Goal: Check status: Check status

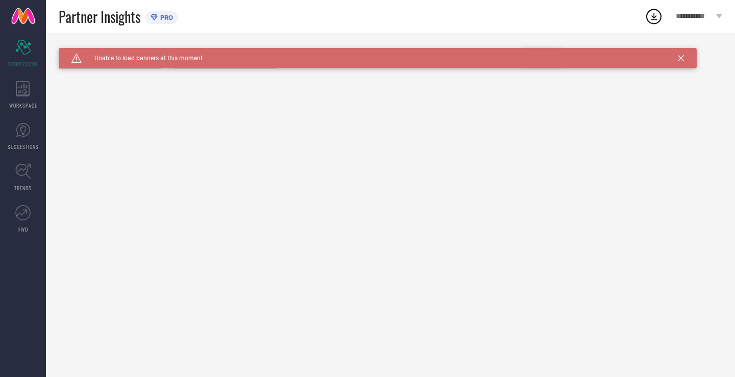
type input "All"
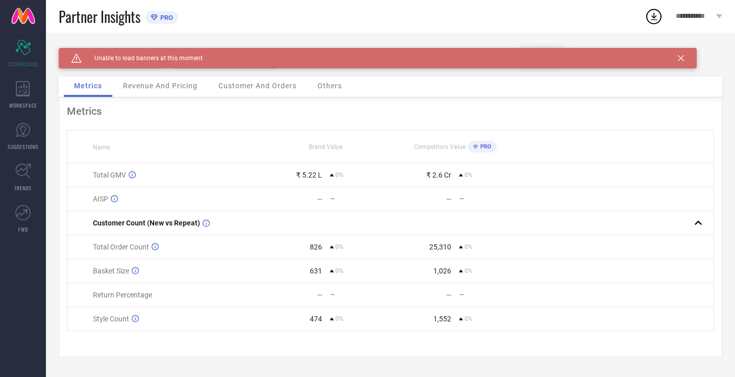
click at [681, 58] on icon at bounding box center [681, 58] width 6 height 6
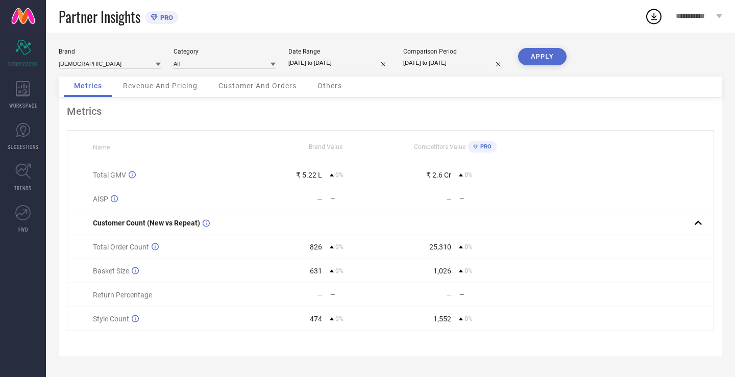
click at [308, 68] on input "[DATE] to [DATE]" at bounding box center [339, 63] width 102 height 11
select select "8"
select select "2025"
select select "9"
select select "2025"
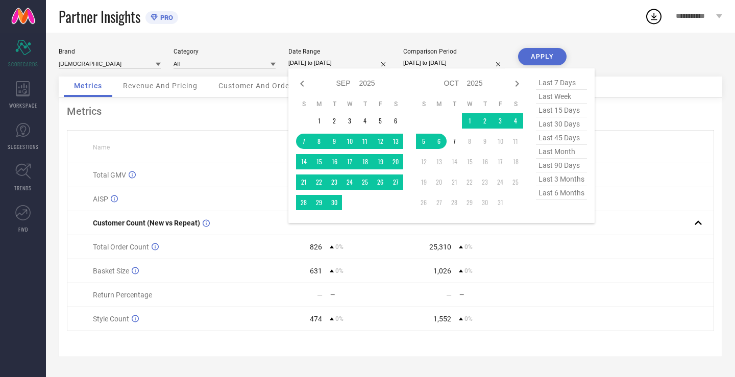
click at [550, 128] on span "last 30 days" at bounding box center [561, 124] width 51 height 14
type input "[DATE] to [DATE]"
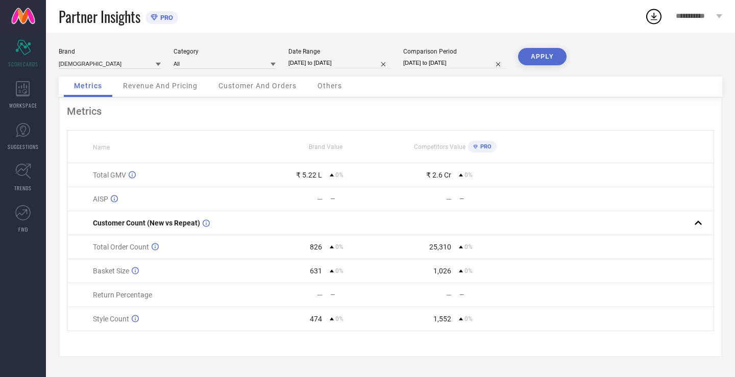
click at [444, 68] on input "[DATE] to [DATE]" at bounding box center [454, 63] width 102 height 11
select select "8"
select select "2025"
select select "9"
select select "2025"
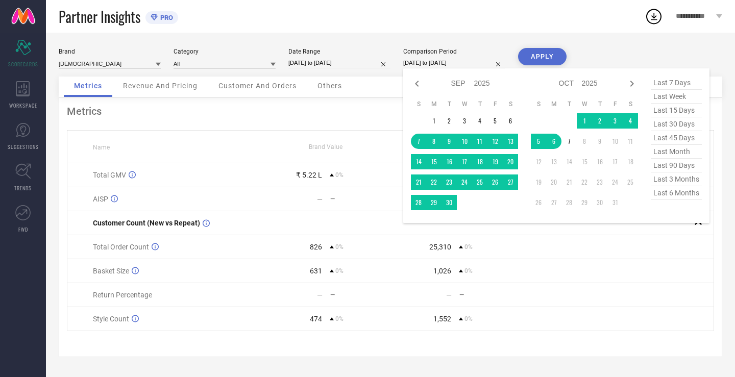
click at [661, 125] on span "last 30 days" at bounding box center [676, 124] width 51 height 14
type input "[DATE] to [DATE]"
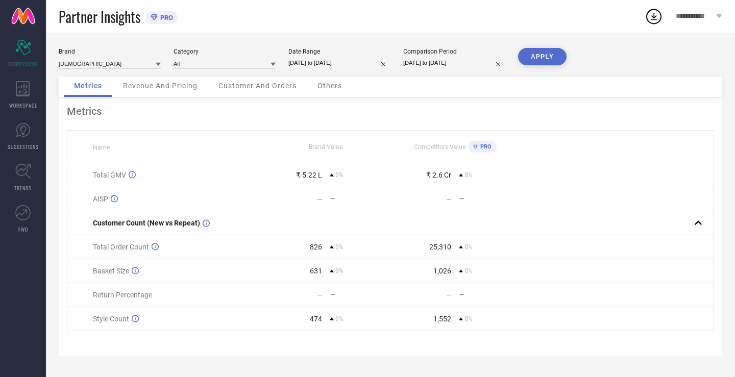
click at [538, 53] on button "APPLY" at bounding box center [542, 56] width 48 height 17
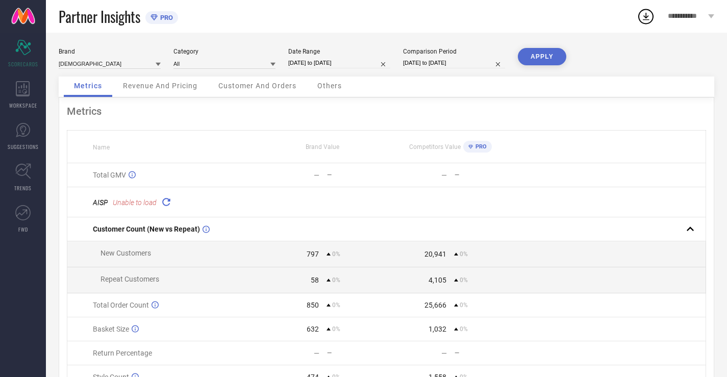
click at [141, 91] on div "Revenue And Pricing" at bounding box center [160, 87] width 95 height 20
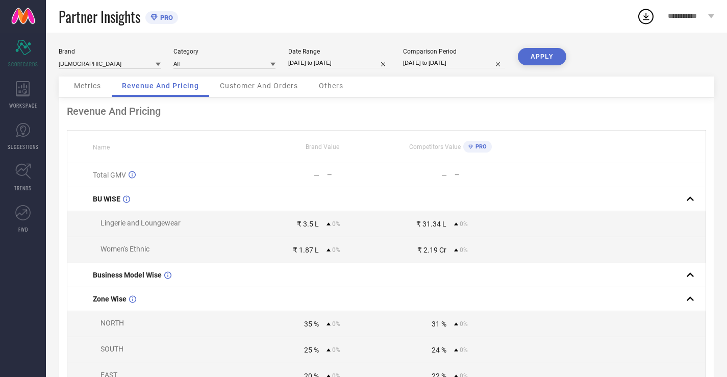
click at [262, 91] on div "Customer And Orders" at bounding box center [259, 87] width 98 height 20
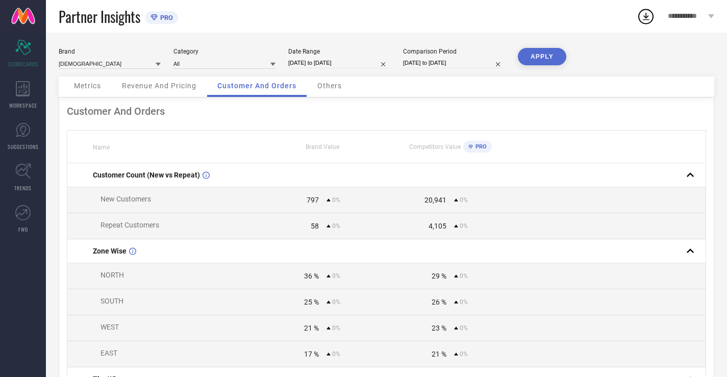
click at [335, 85] on span "Others" at bounding box center [329, 86] width 24 height 8
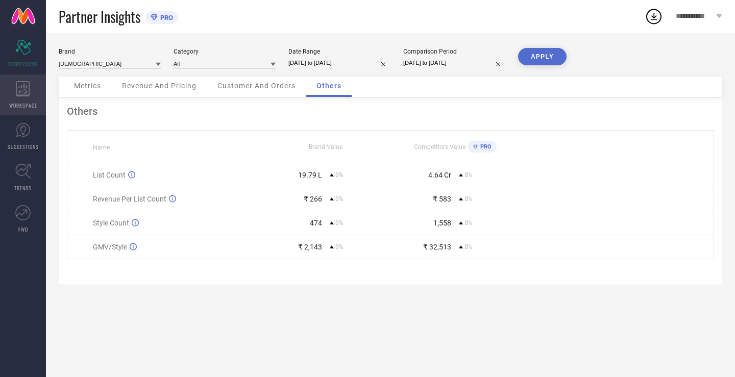
click at [13, 99] on div "WORKSPACE" at bounding box center [23, 95] width 46 height 41
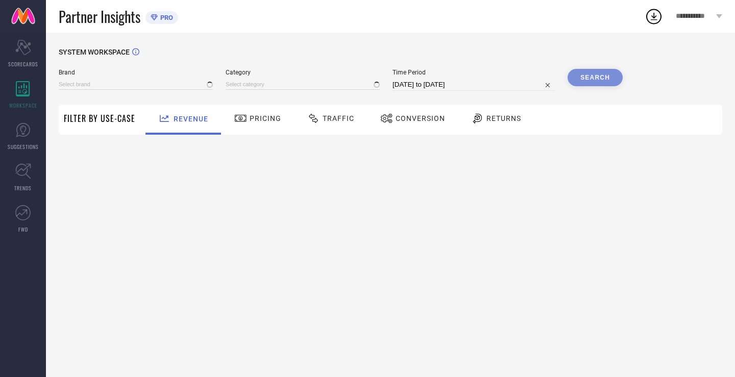
type input "[DEMOGRAPHIC_DATA]"
type input "All"
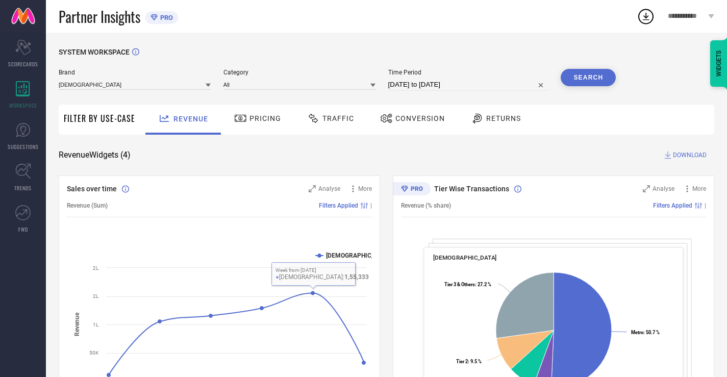
click at [246, 123] on div at bounding box center [241, 118] width 15 height 12
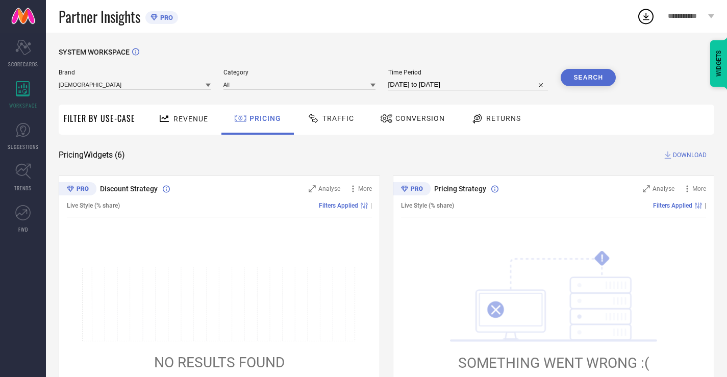
click at [326, 131] on div "Traffic" at bounding box center [330, 120] width 72 height 30
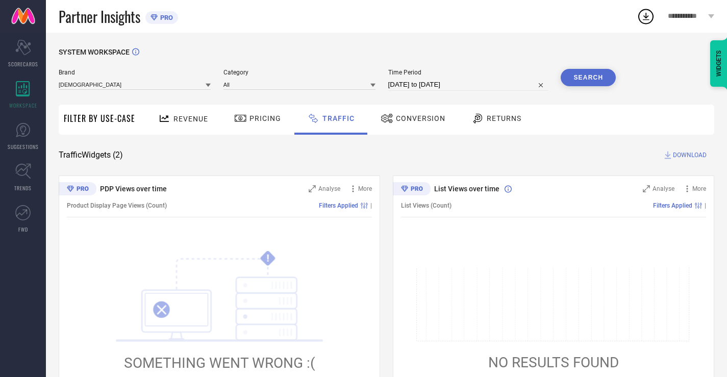
click at [386, 112] on div "Conversion" at bounding box center [413, 118] width 70 height 17
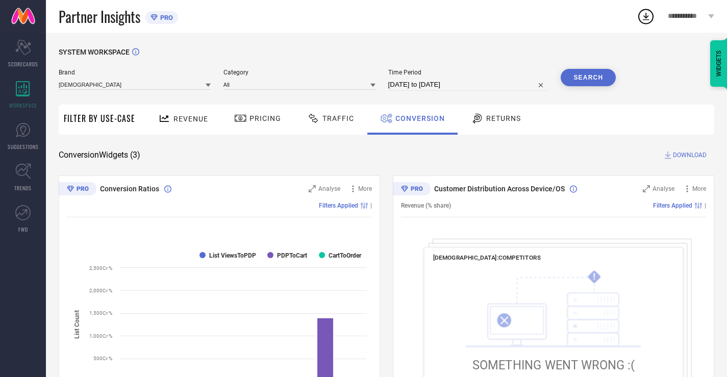
click at [471, 123] on icon at bounding box center [477, 118] width 13 height 12
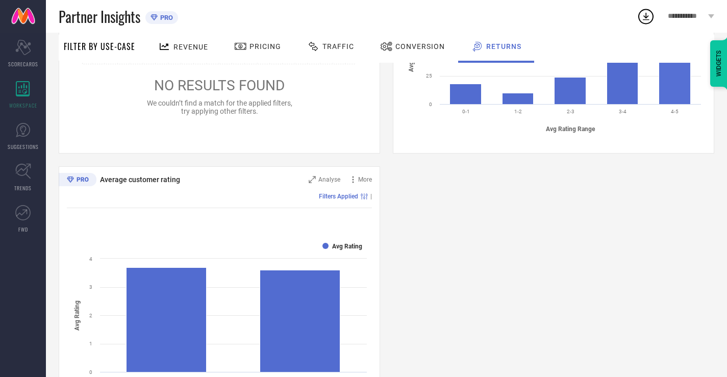
scroll to position [605, 0]
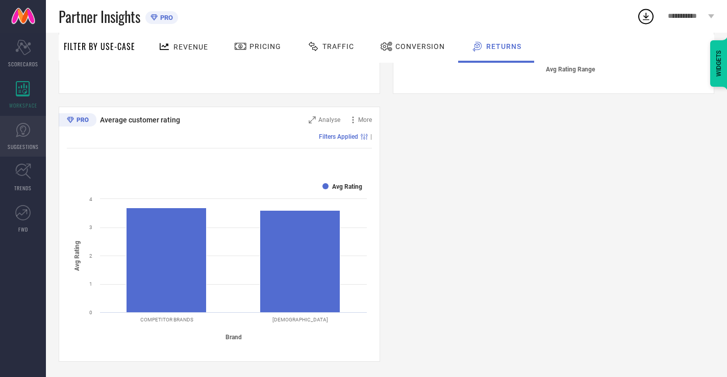
click at [6, 137] on link "SUGGESTIONS" at bounding box center [23, 136] width 46 height 41
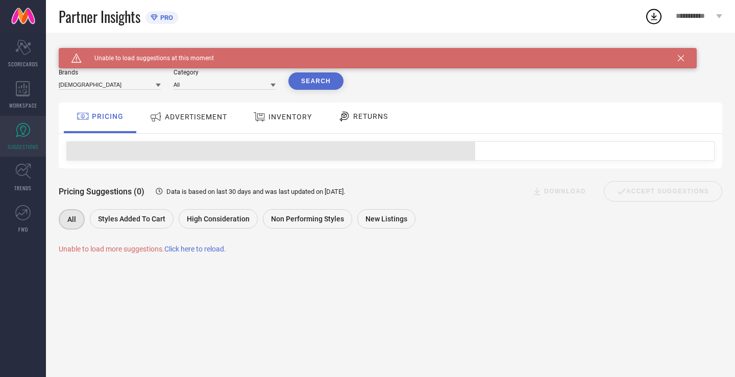
click at [191, 120] on span "ADVERTISEMENT" at bounding box center [196, 117] width 62 height 8
